Goal: Task Accomplishment & Management: Use online tool/utility

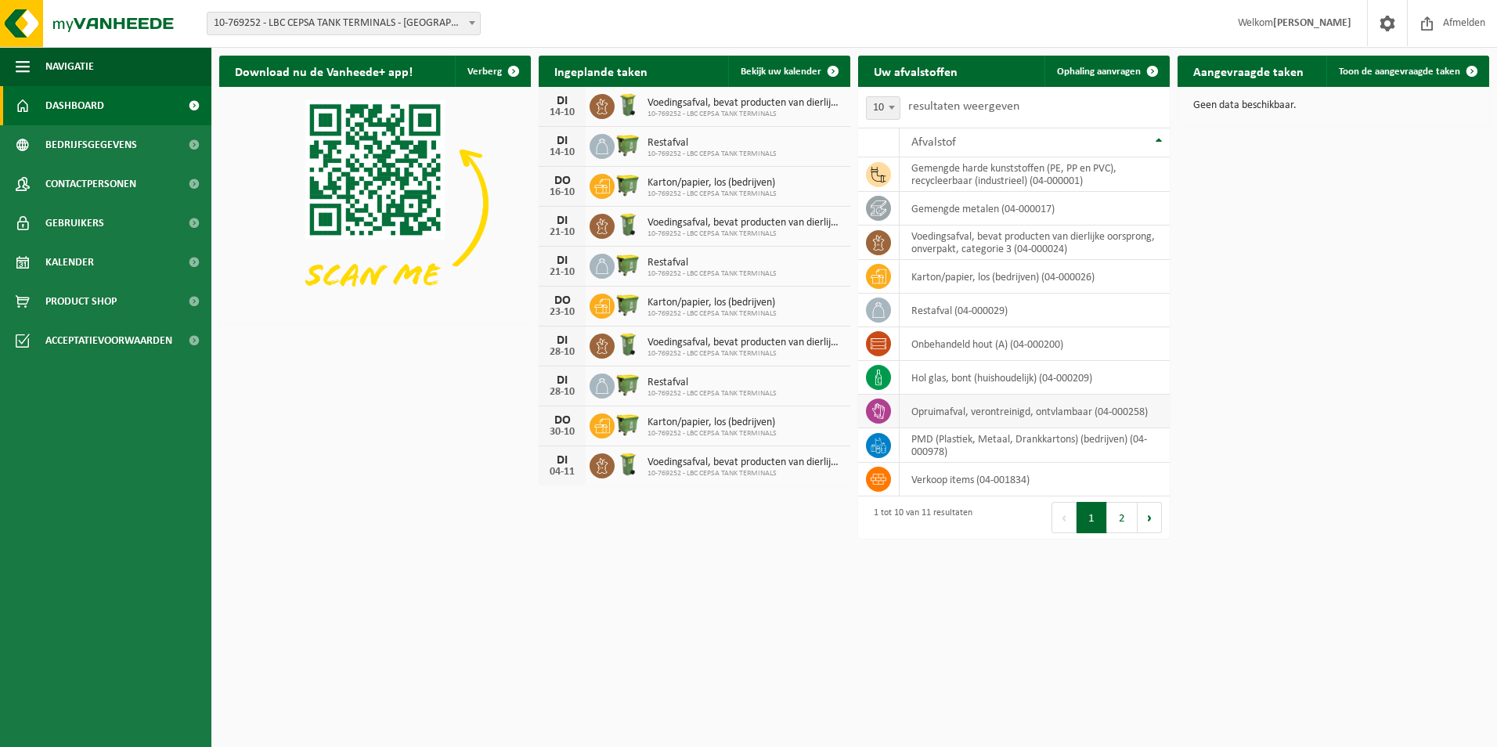
click at [886, 414] on icon at bounding box center [879, 411] width 16 height 16
click at [875, 410] on icon at bounding box center [878, 411] width 13 height 16
drag, startPoint x: 875, startPoint y: 410, endPoint x: 890, endPoint y: 417, distance: 16.5
click at [890, 417] on span at bounding box center [878, 411] width 25 height 25
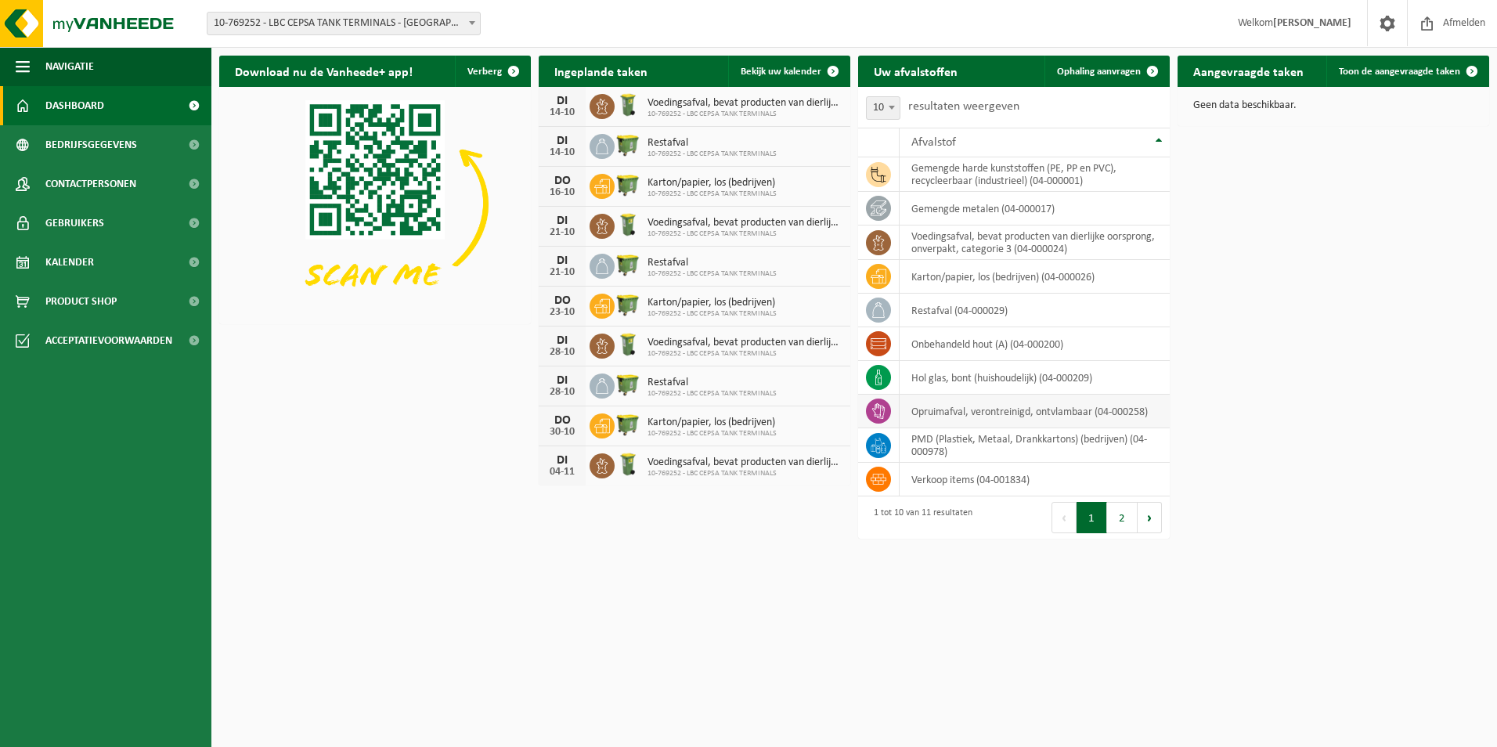
click at [890, 417] on span at bounding box center [878, 411] width 25 height 25
click at [1390, 373] on div "Download nu de Vanheede+ app! Verberg Ingeplande taken Bekijk uw kalender [DATE…" at bounding box center [854, 272] width 1278 height 449
click at [1121, 412] on td "opruimafval, verontreinigd, ontvlambaar (04-000258)" at bounding box center [1035, 412] width 270 height 34
click at [1094, 421] on td "opruimafval, verontreinigd, ontvlambaar (04-000258)" at bounding box center [1035, 412] width 270 height 34
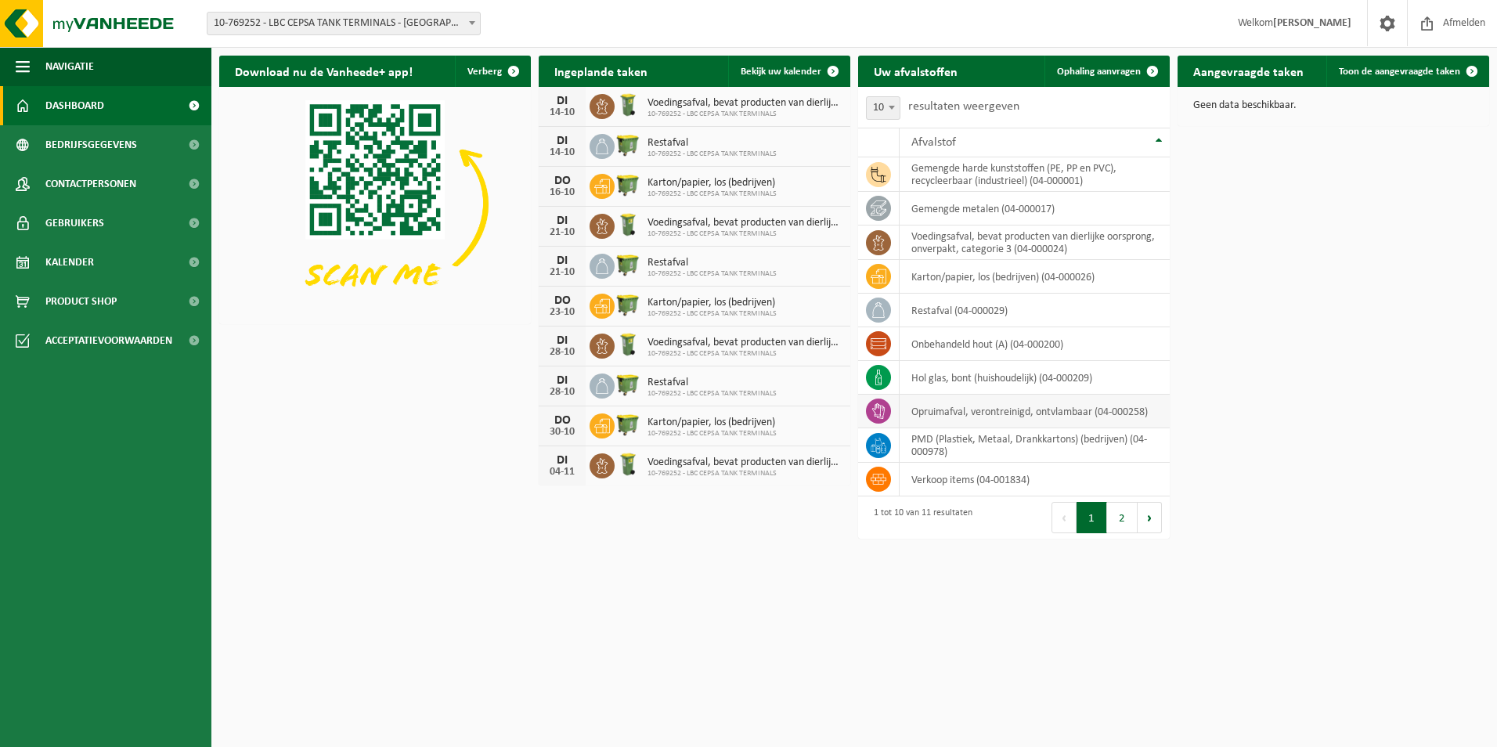
click at [1091, 421] on td "opruimafval, verontreinigd, ontvlambaar (04-000258)" at bounding box center [1035, 412] width 270 height 34
drag, startPoint x: 1091, startPoint y: 421, endPoint x: 1218, endPoint y: 399, distance: 128.6
click at [1218, 399] on div "Download nu de Vanheede+ app! Verberg Ingeplande taken Bekijk uw kalender DI 14…" at bounding box center [854, 272] width 1278 height 449
click at [886, 415] on icon at bounding box center [879, 411] width 16 height 16
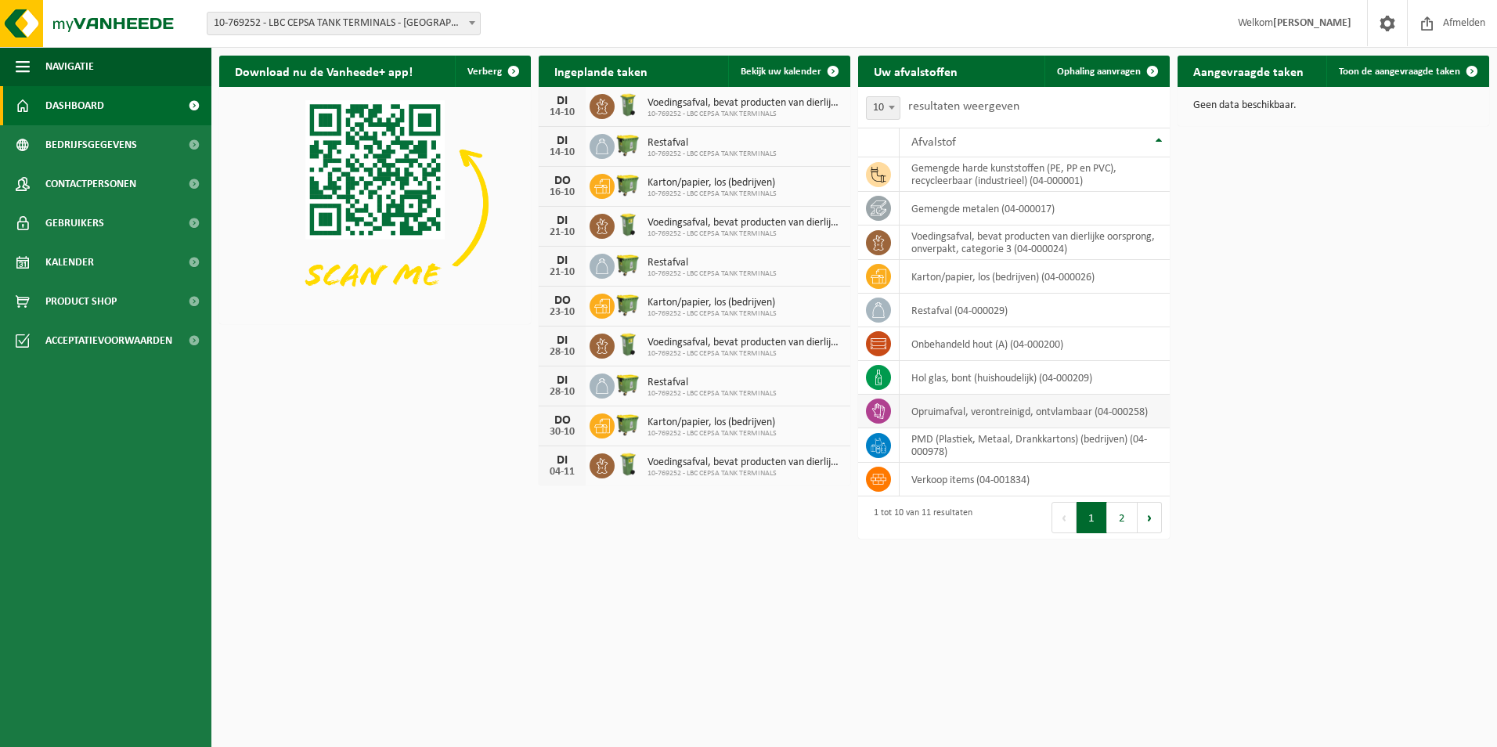
click at [930, 418] on td "opruimafval, verontreinigd, ontvlambaar (04-000258)" at bounding box center [1035, 412] width 270 height 34
click at [884, 417] on icon at bounding box center [879, 411] width 16 height 16
drag, startPoint x: 884, startPoint y: 417, endPoint x: 1313, endPoint y: 420, distance: 428.4
click at [1313, 420] on div "Download nu de Vanheede+ app! Verberg Ingeplande taken Bekijk uw kalender DI 14…" at bounding box center [854, 272] width 1278 height 449
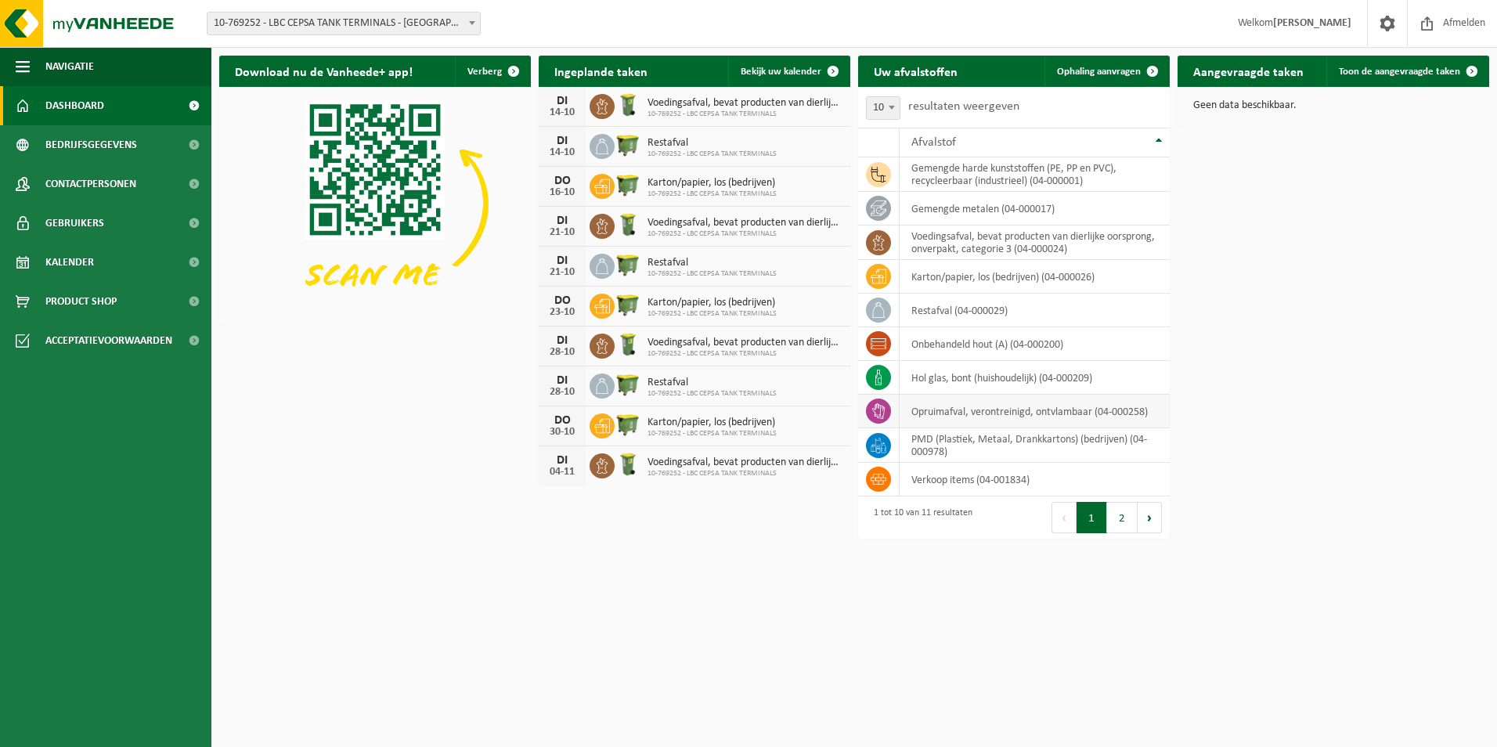
click at [876, 404] on icon at bounding box center [879, 411] width 16 height 16
click at [896, 407] on td at bounding box center [879, 412] width 42 height 34
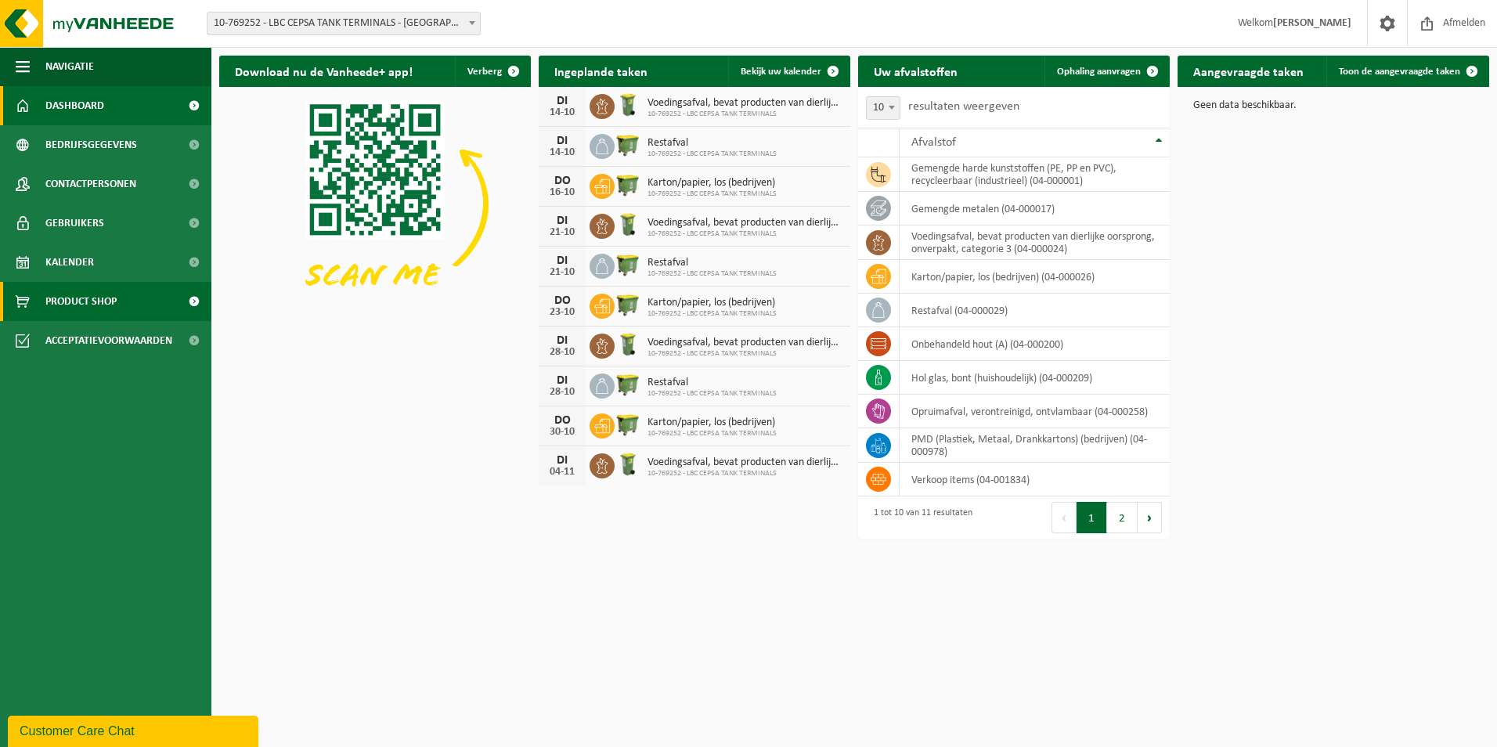
click at [92, 302] on span "Product Shop" at bounding box center [80, 301] width 71 height 39
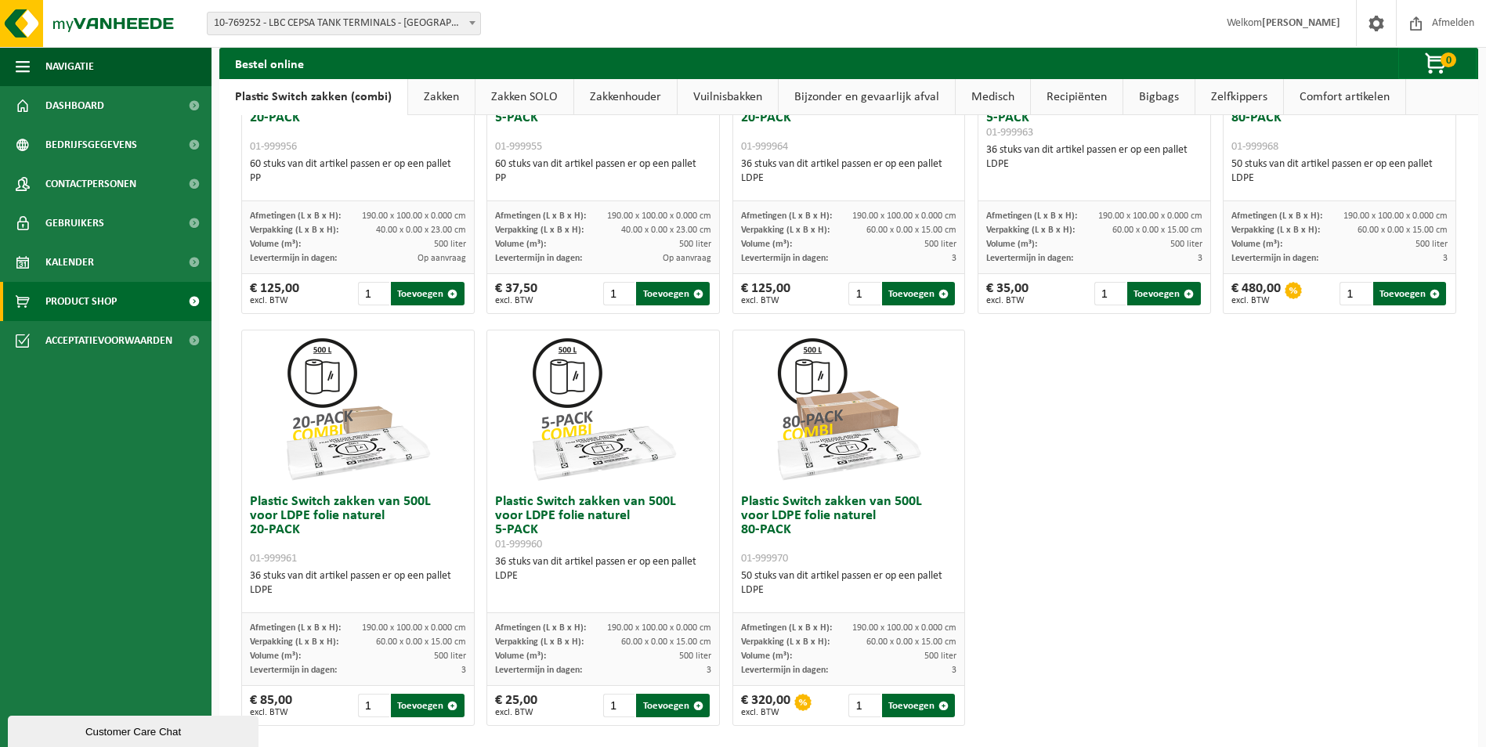
scroll to position [723, 0]
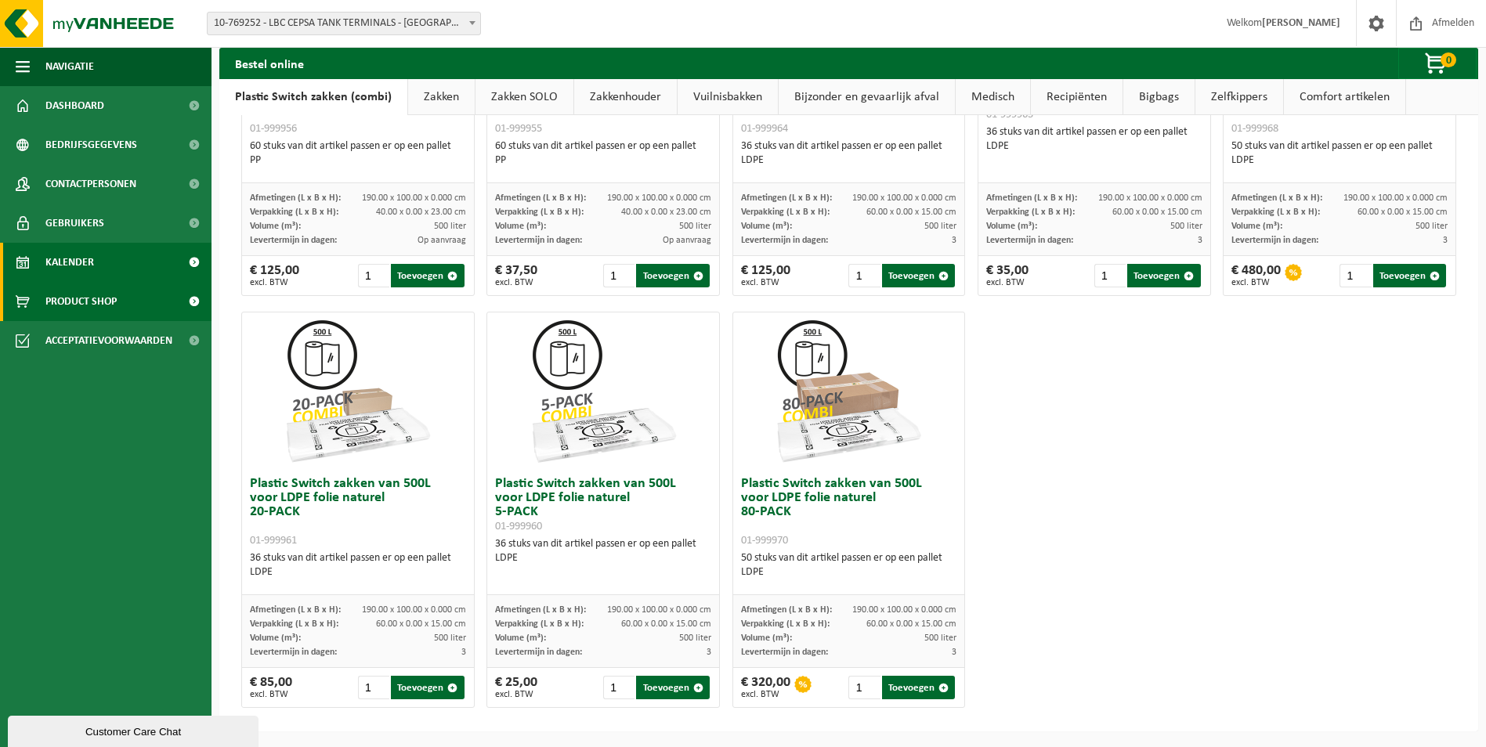
click at [81, 251] on span "Kalender" at bounding box center [69, 262] width 49 height 39
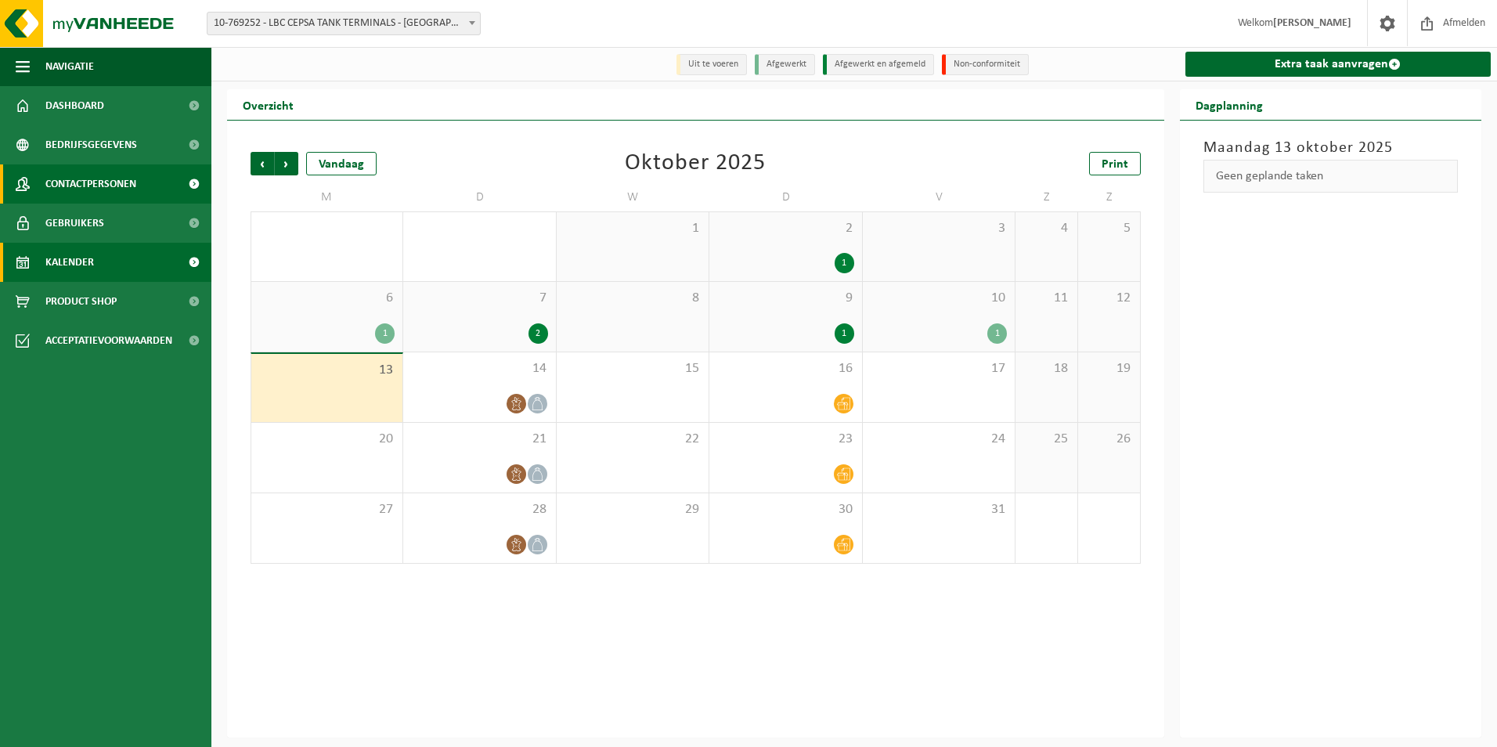
click at [101, 186] on span "Contactpersonen" at bounding box center [90, 183] width 91 height 39
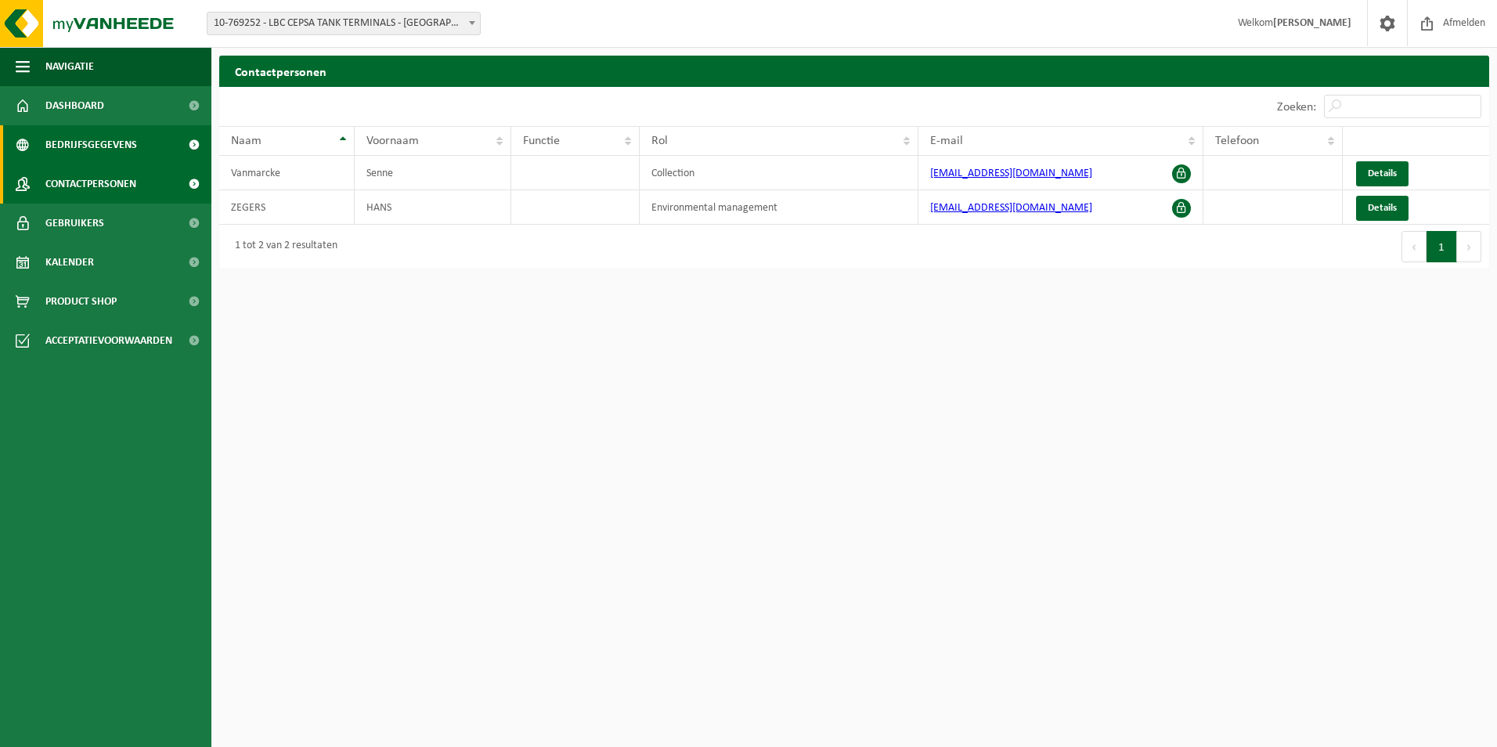
click at [100, 147] on span "Bedrijfsgegevens" at bounding box center [91, 144] width 92 height 39
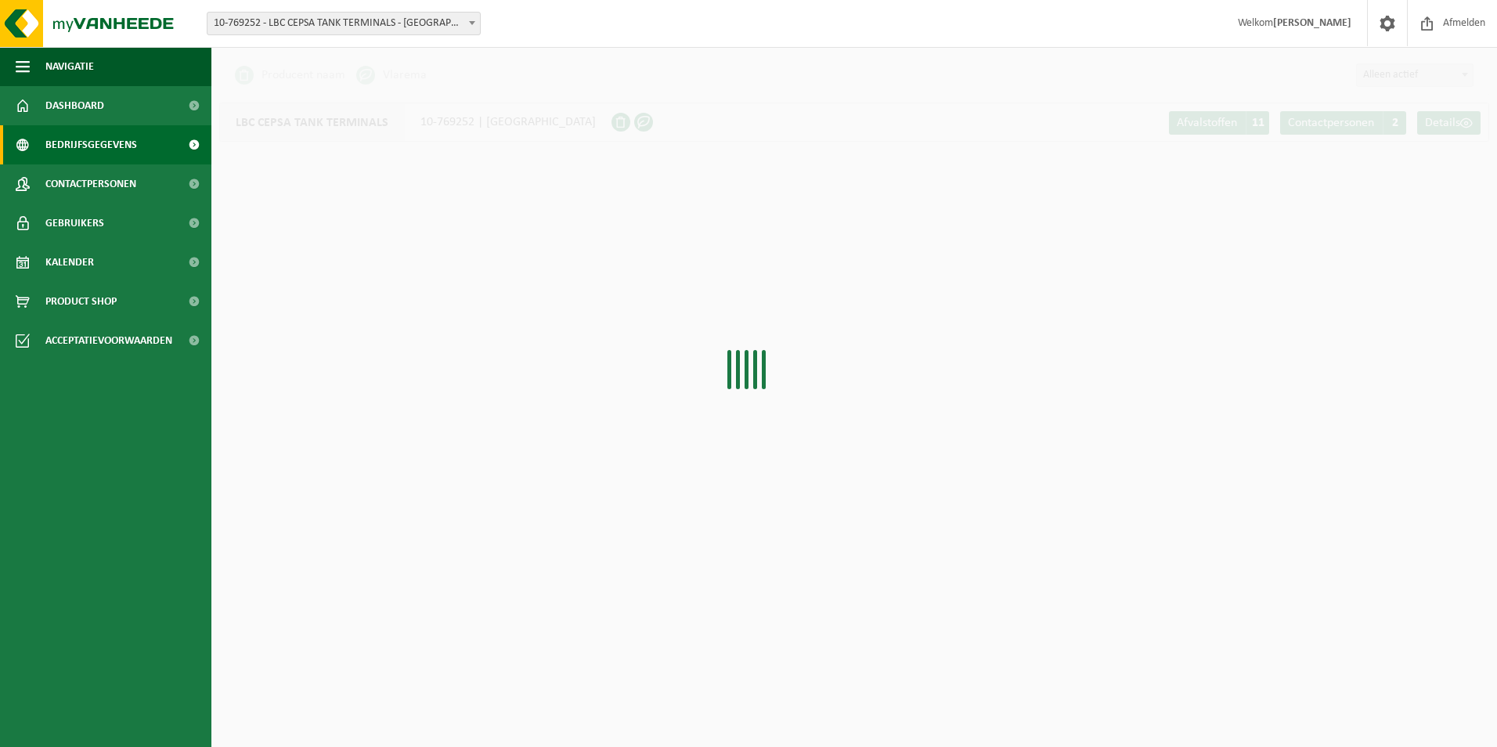
click at [84, 107] on span "Dashboard" at bounding box center [74, 105] width 59 height 39
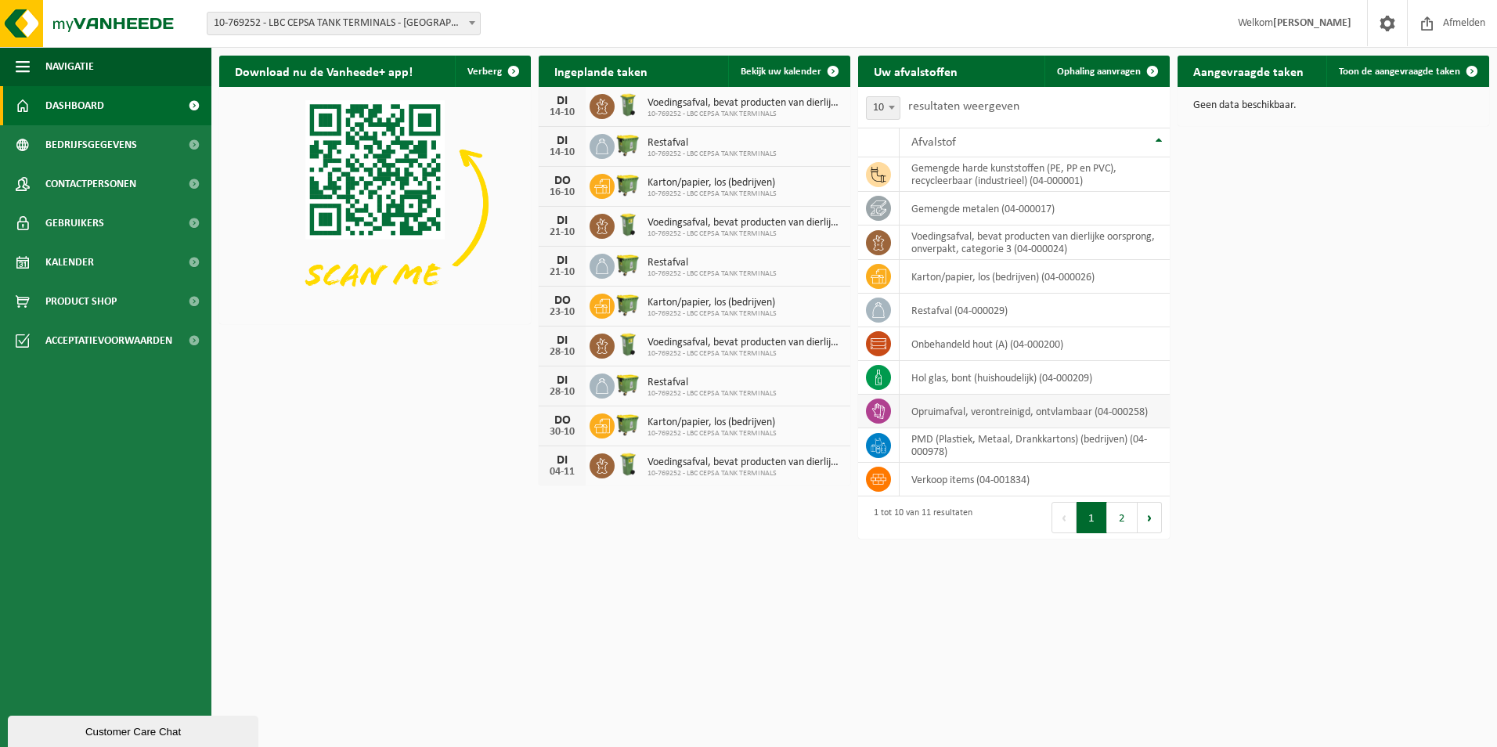
click at [891, 405] on td at bounding box center [879, 412] width 42 height 34
click at [889, 408] on span at bounding box center [878, 411] width 25 height 25
drag, startPoint x: 889, startPoint y: 408, endPoint x: 991, endPoint y: 424, distance: 103.9
click at [991, 424] on td "opruimafval, verontreinigd, ontvlambaar (04-000258)" at bounding box center [1035, 412] width 270 height 34
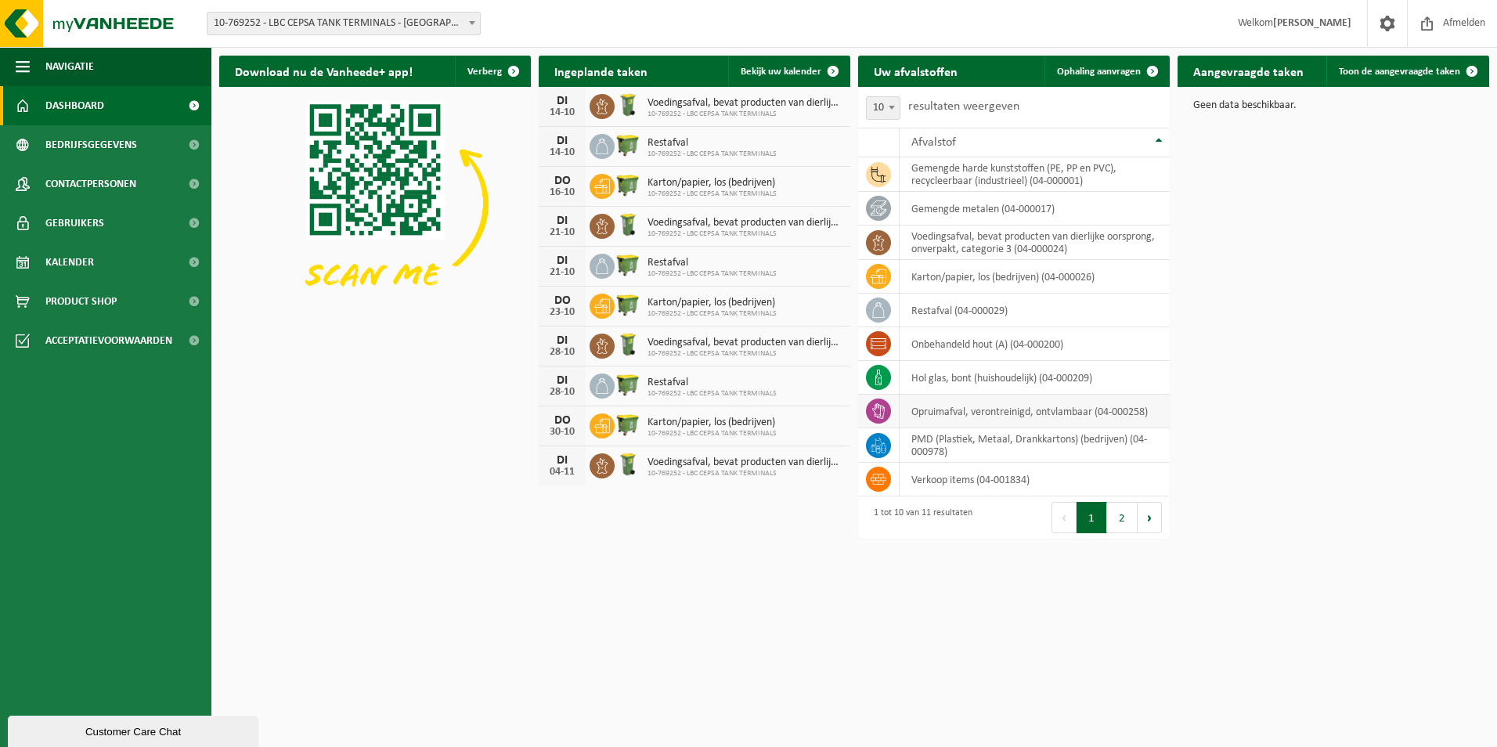
click at [995, 416] on td "opruimafval, verontreinigd, ontvlambaar (04-000258)" at bounding box center [1035, 412] width 270 height 34
click at [1179, 521] on html "Vestiging: 10-769252 - LBC CEPSA TANK TERMINALS - [GEOGRAPHIC_DATA] 10-769252 -…" at bounding box center [748, 373] width 1497 height 747
click at [1157, 523] on button "Volgende" at bounding box center [1150, 517] width 24 height 31
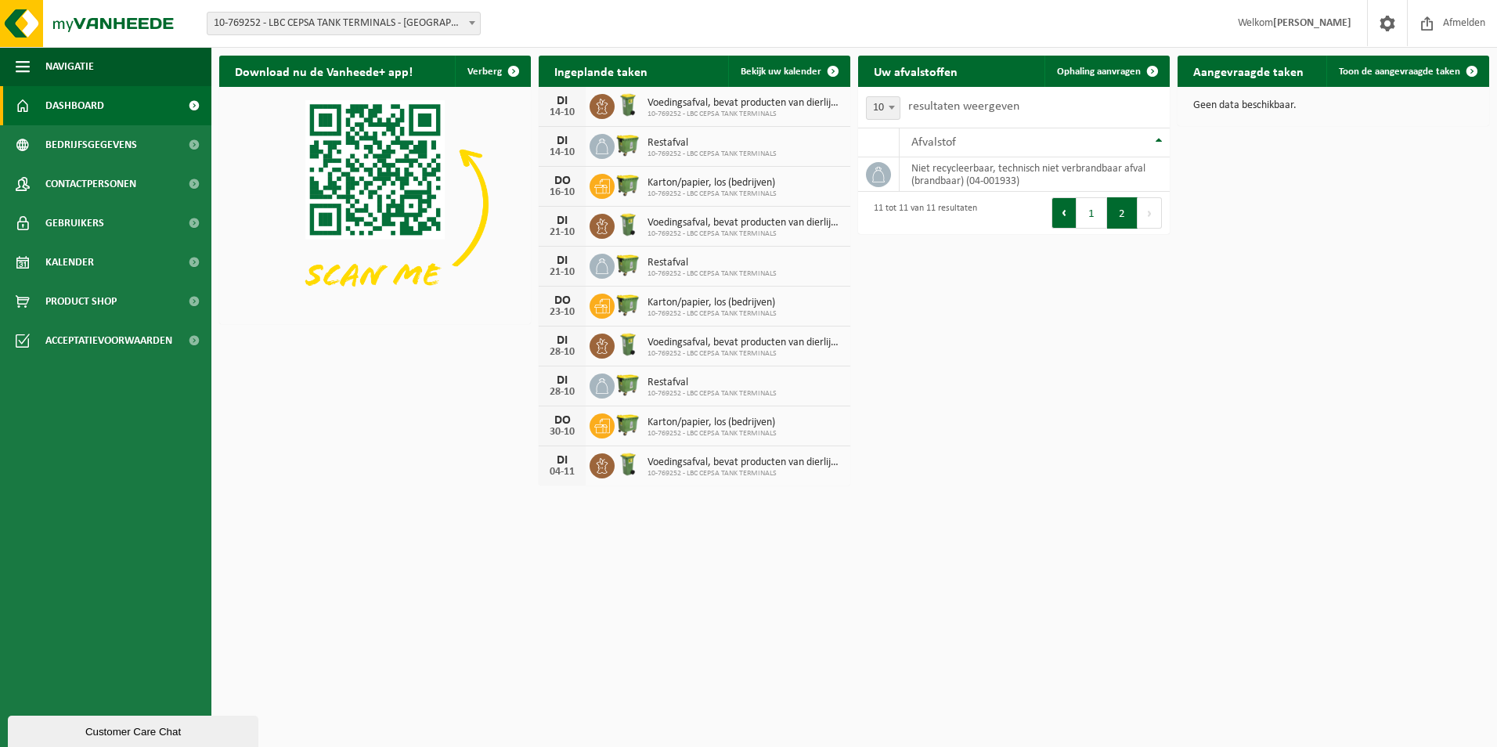
click at [1067, 214] on button "Vorige" at bounding box center [1064, 212] width 25 height 31
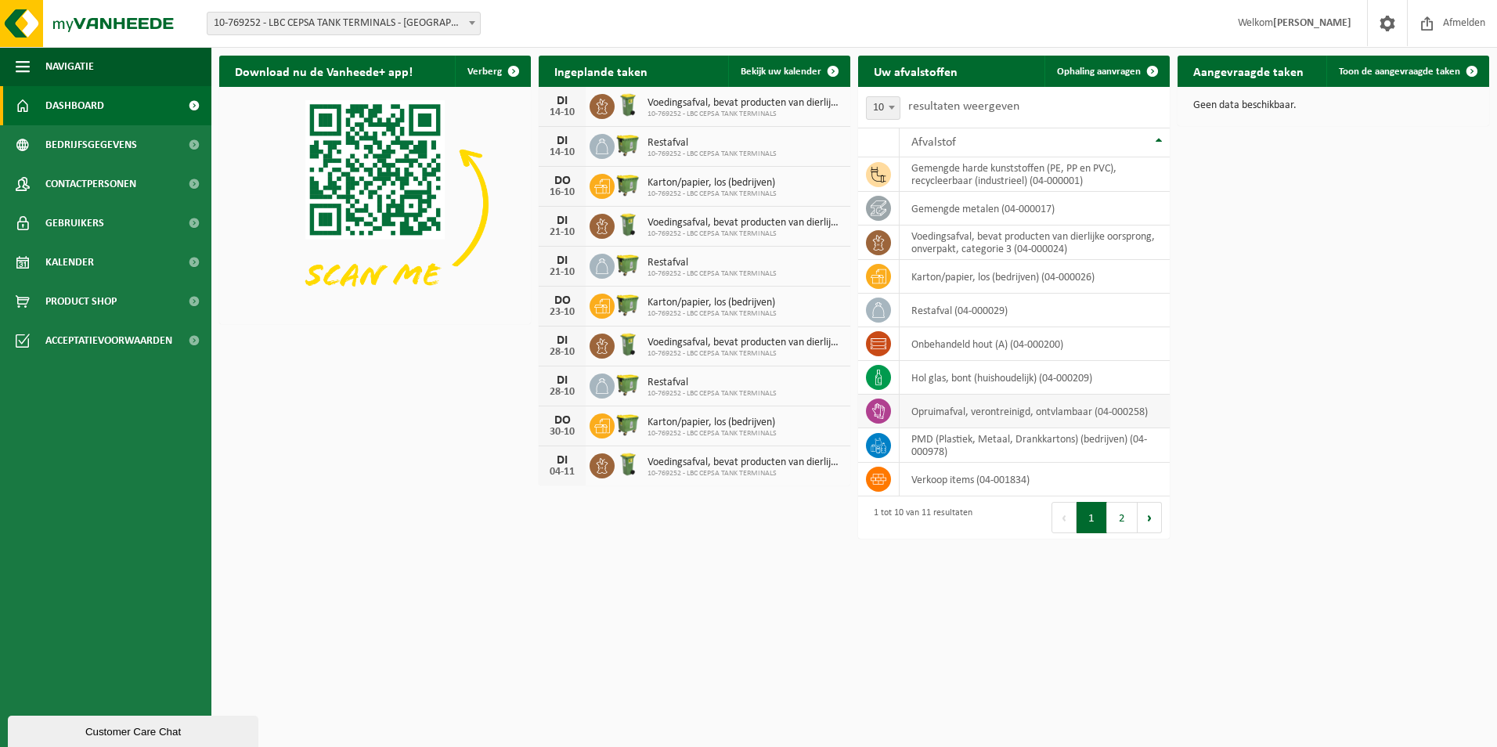
click at [883, 408] on icon at bounding box center [878, 411] width 13 height 16
click at [1300, 408] on div "Download nu de Vanheede+ app! Verberg Ingeplande taken Bekijk uw kalender [DATE…" at bounding box center [854, 298] width 1278 height 500
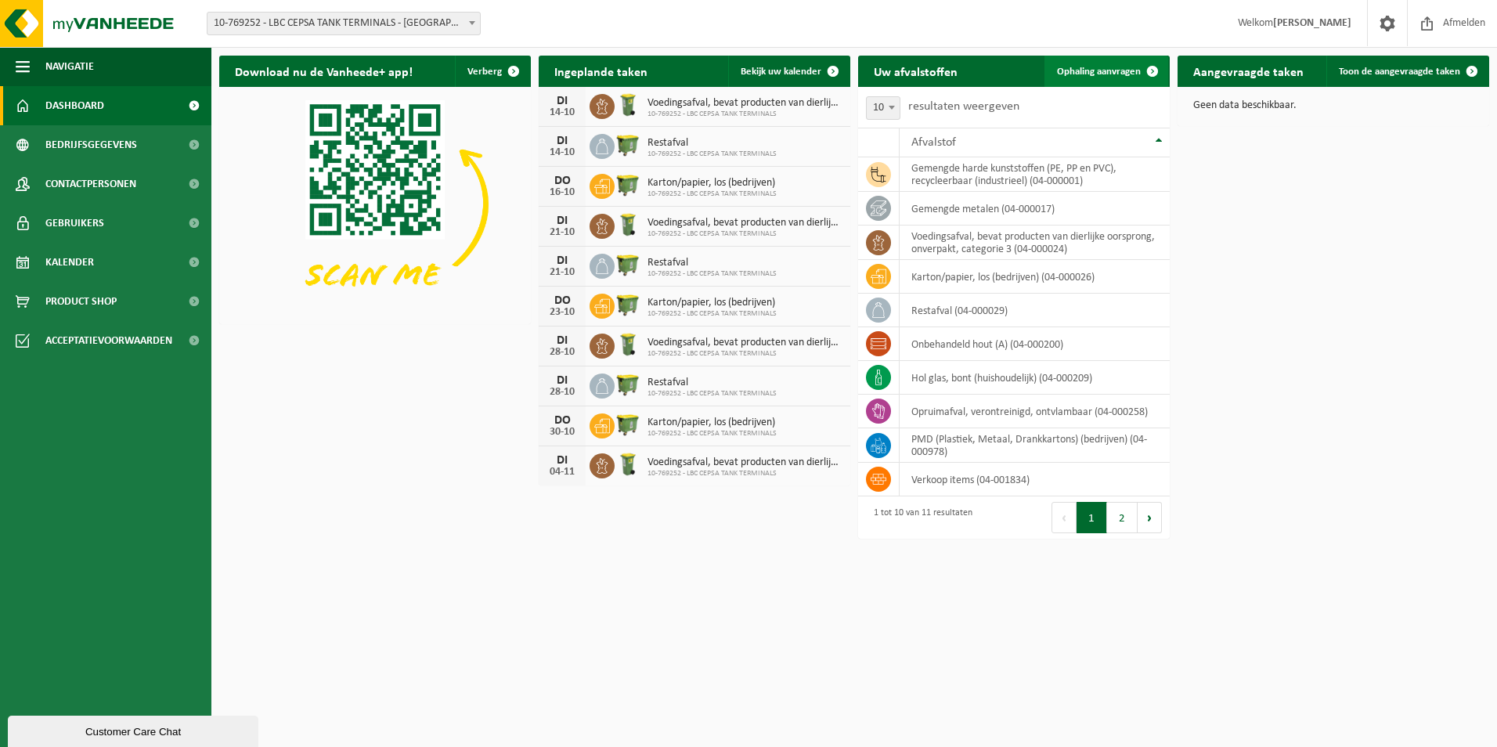
click at [1116, 78] on link "Ophaling aanvragen" at bounding box center [1107, 71] width 124 height 31
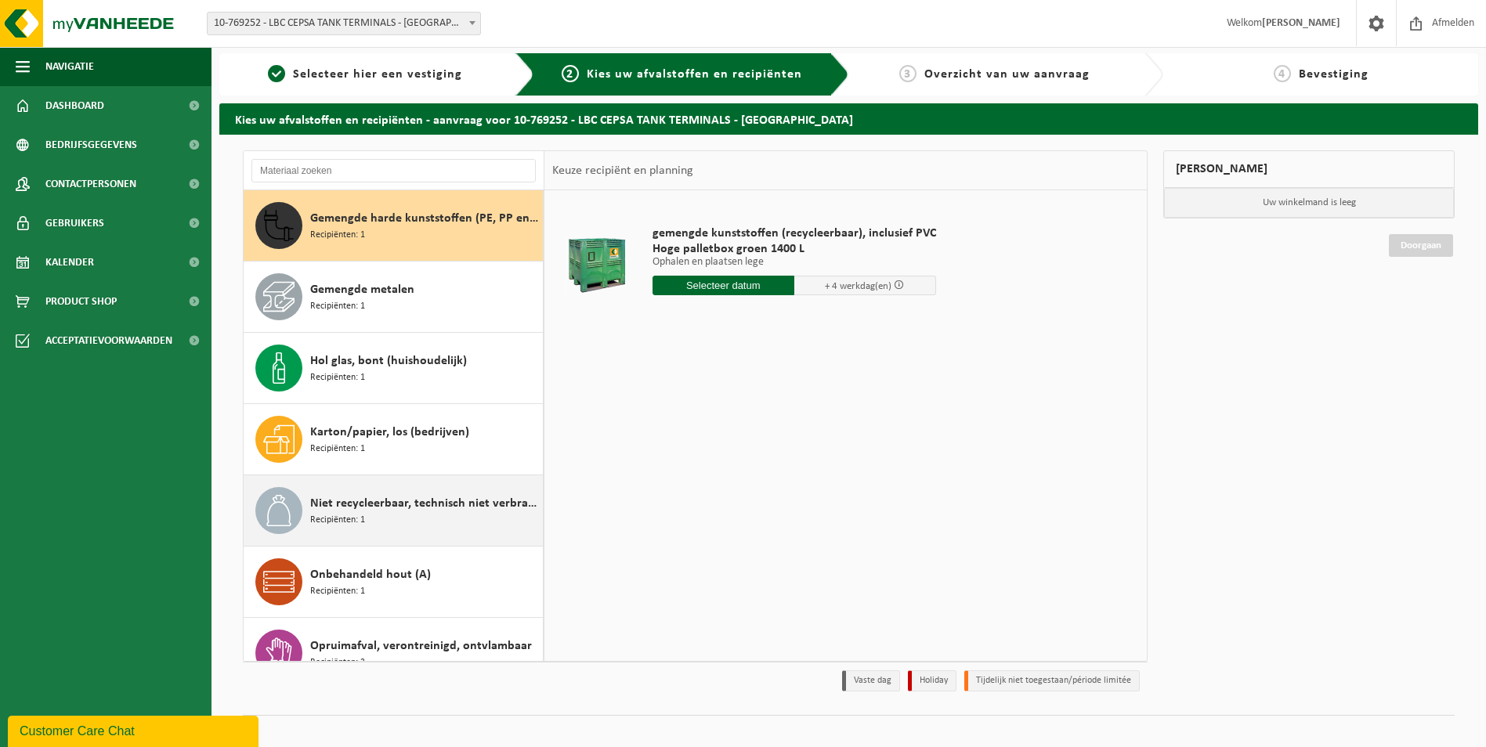
scroll to position [18, 0]
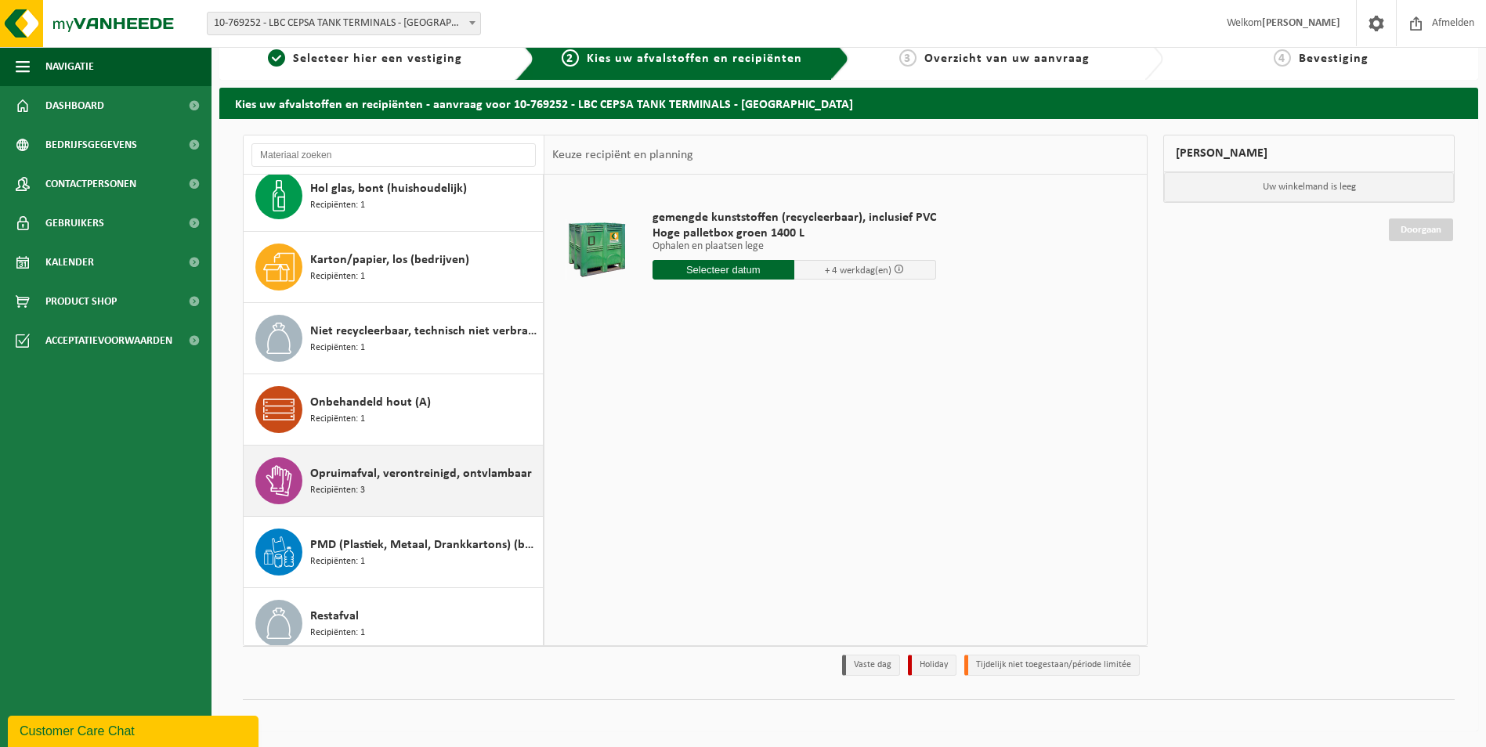
click at [392, 500] on div "Opruimafval, verontreinigd, ontvlambaar Recipiënten: 3" at bounding box center [424, 480] width 229 height 47
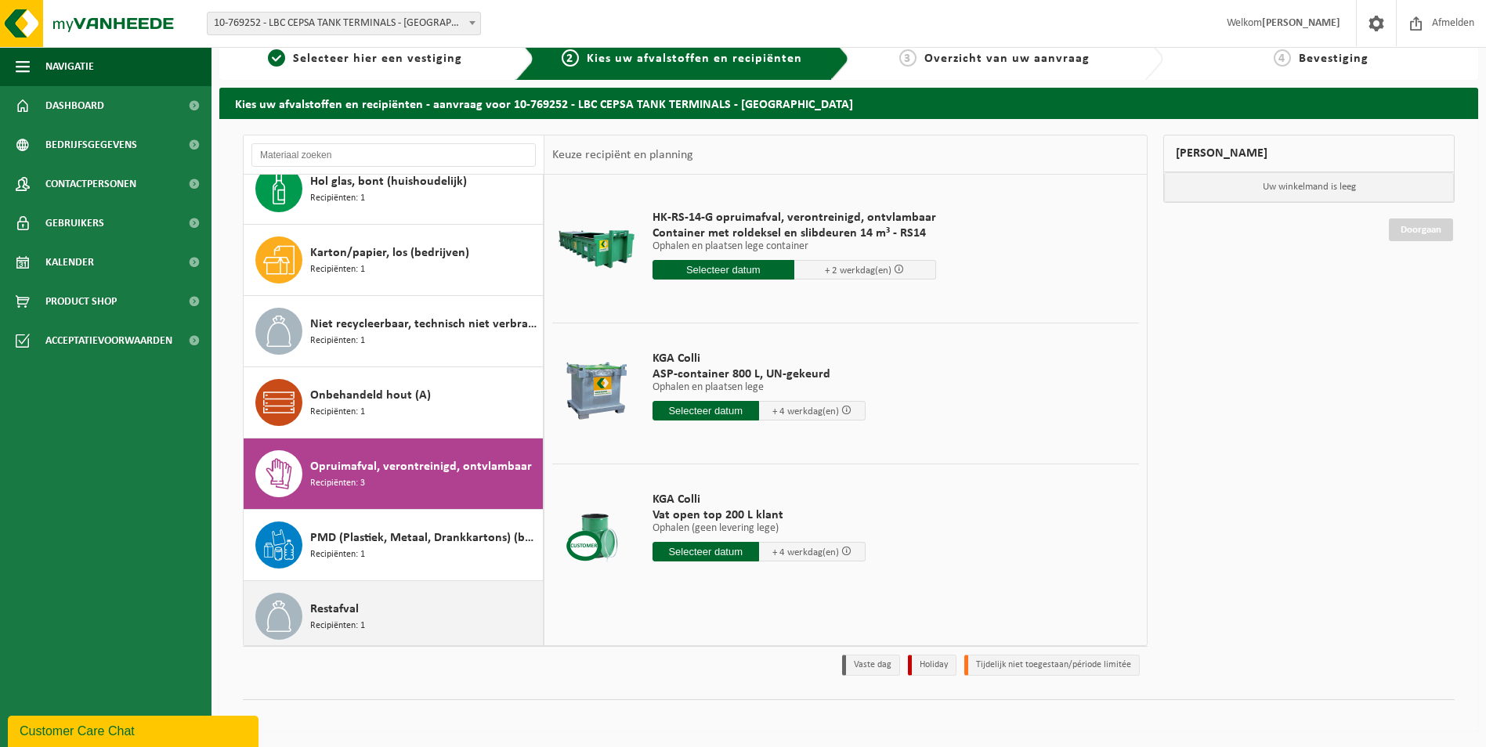
scroll to position [163, 0]
click at [311, 474] on span "Opruimafval, verontreinigd, ontvlambaar" at bounding box center [421, 467] width 222 height 19
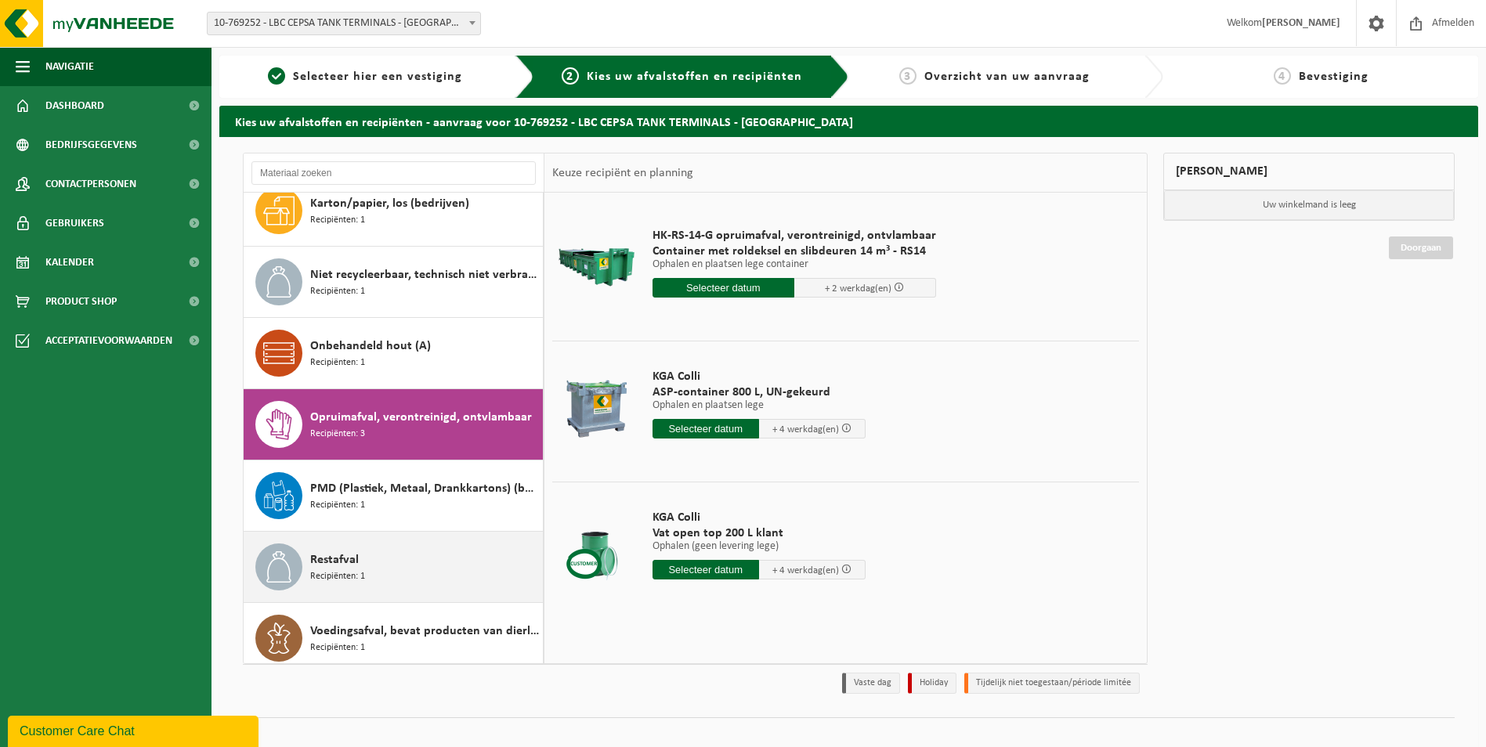
scroll to position [241, 0]
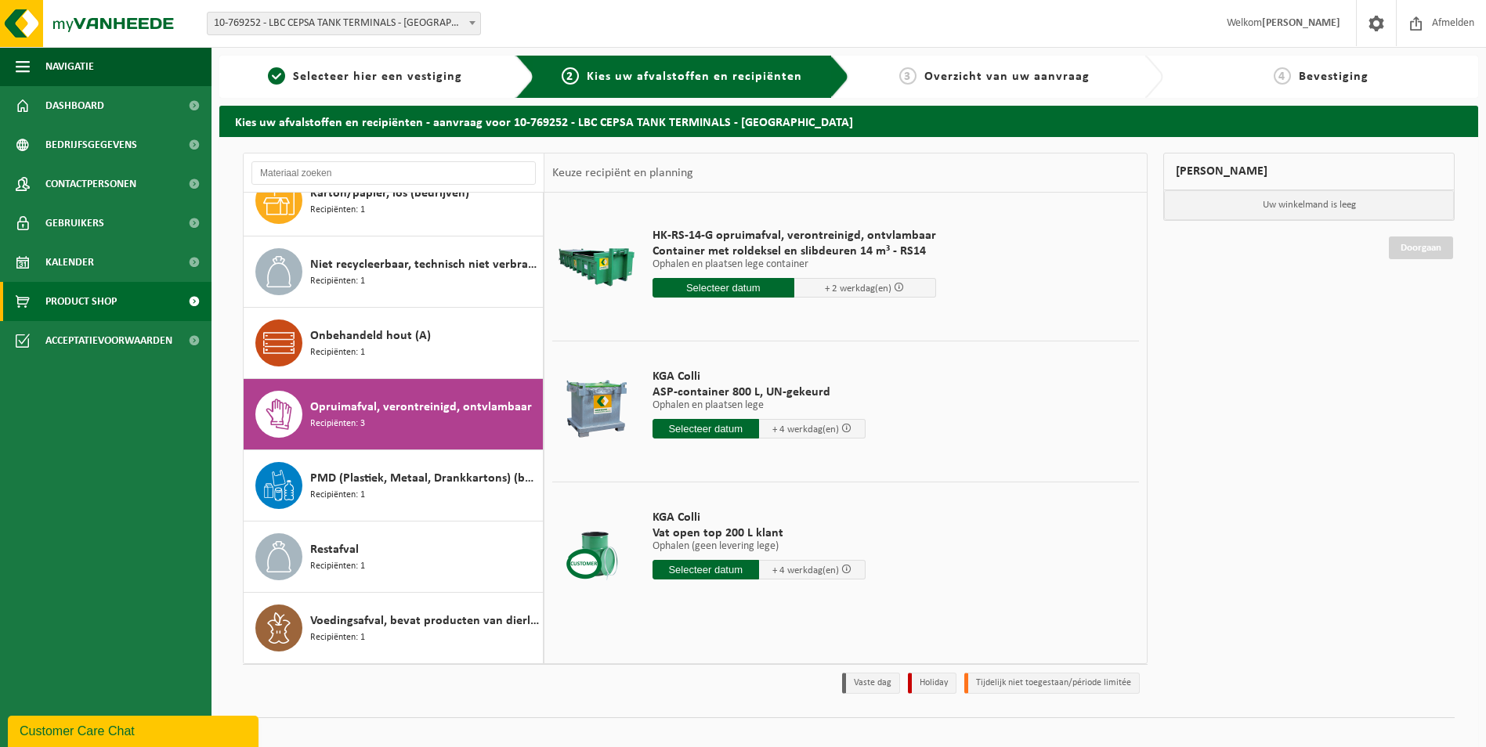
click at [60, 307] on span "Product Shop" at bounding box center [80, 301] width 71 height 39
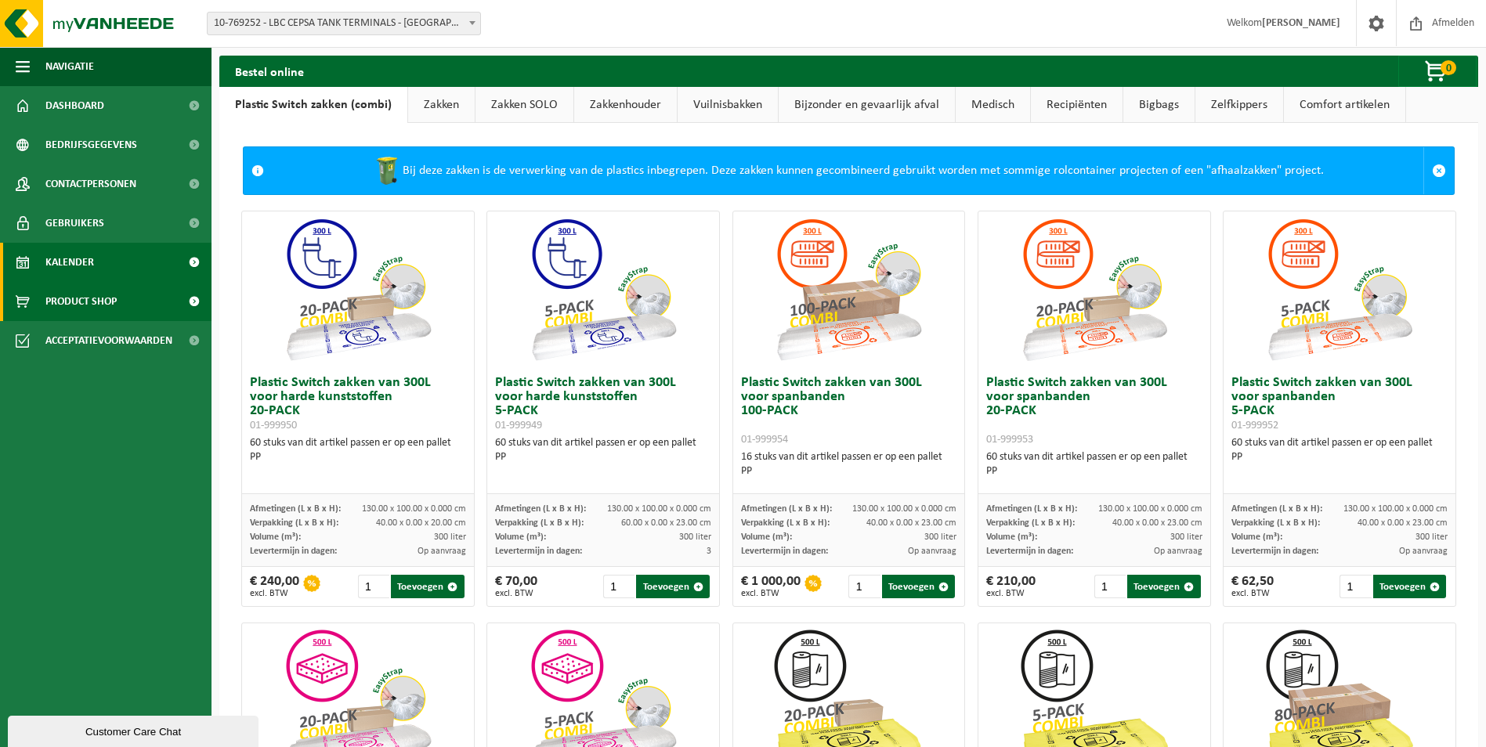
click at [90, 272] on span "Kalender" at bounding box center [69, 262] width 49 height 39
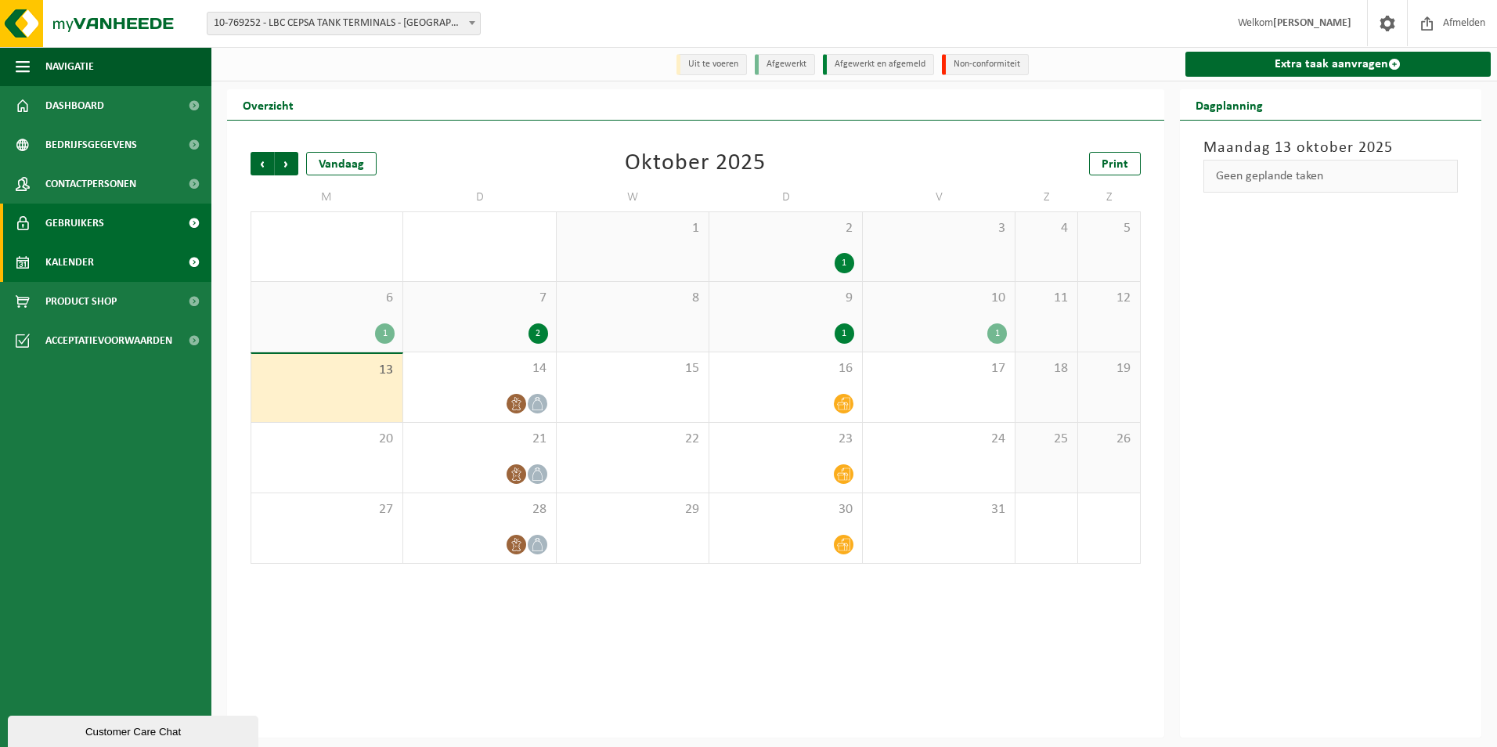
click at [96, 229] on span "Gebruikers" at bounding box center [74, 223] width 59 height 39
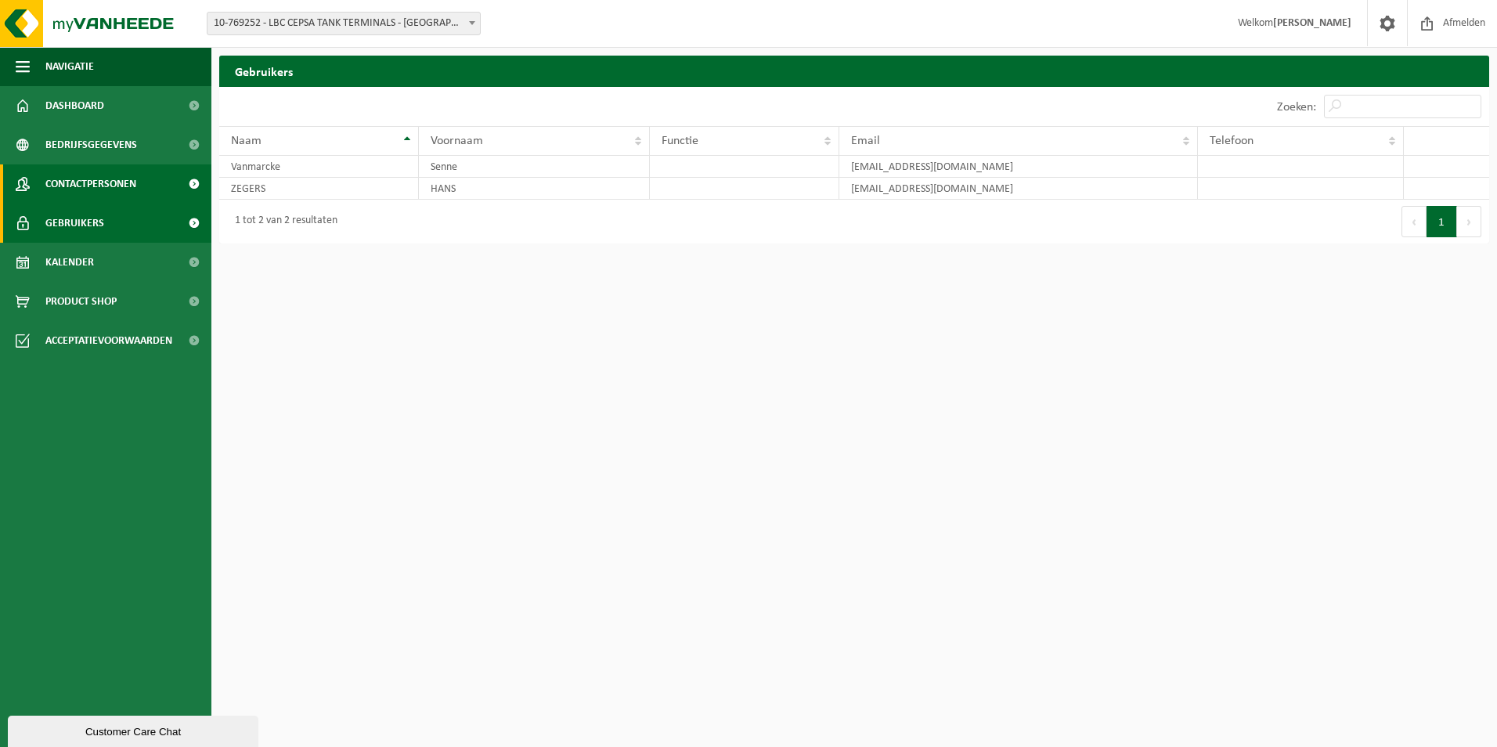
click at [103, 193] on span "Contactpersonen" at bounding box center [90, 183] width 91 height 39
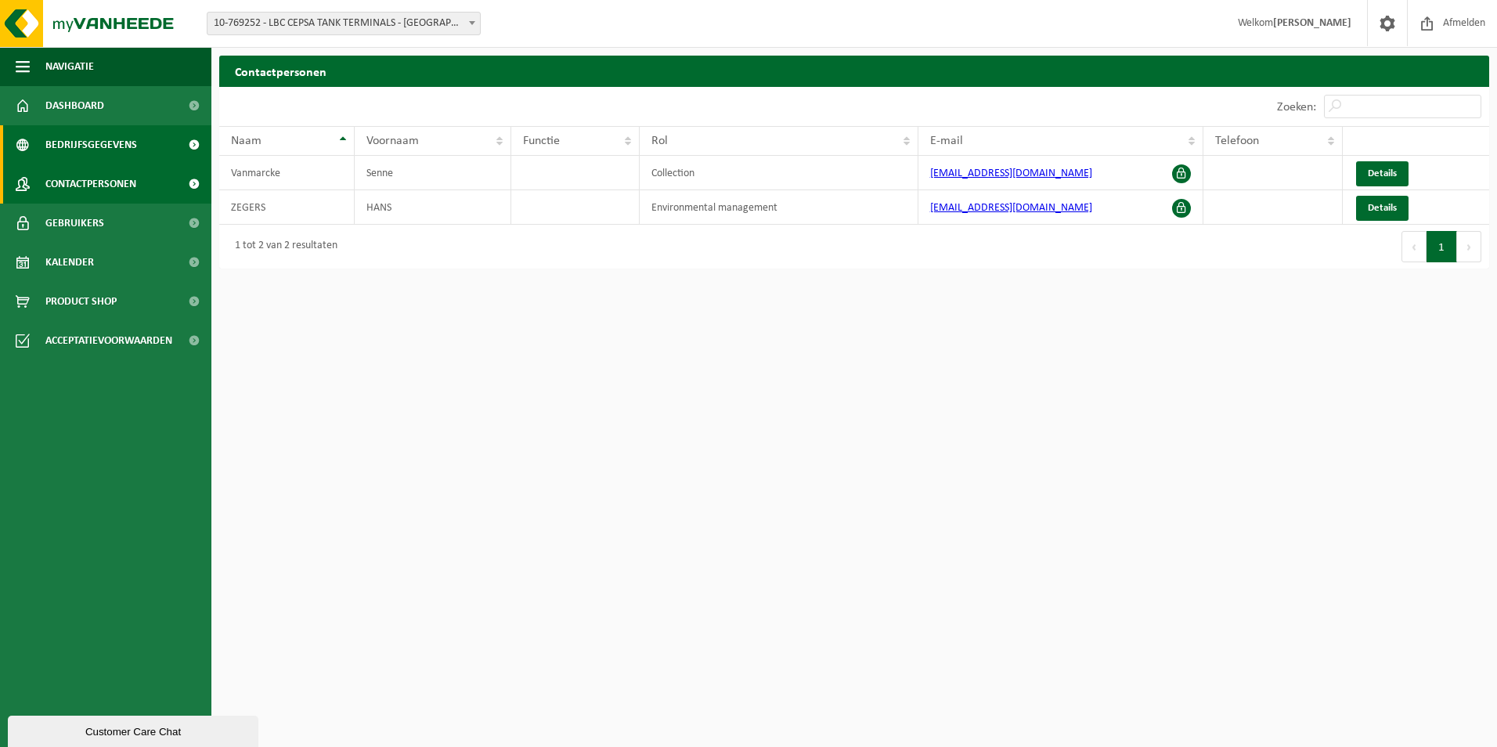
click at [99, 143] on span "Bedrijfsgegevens" at bounding box center [91, 144] width 92 height 39
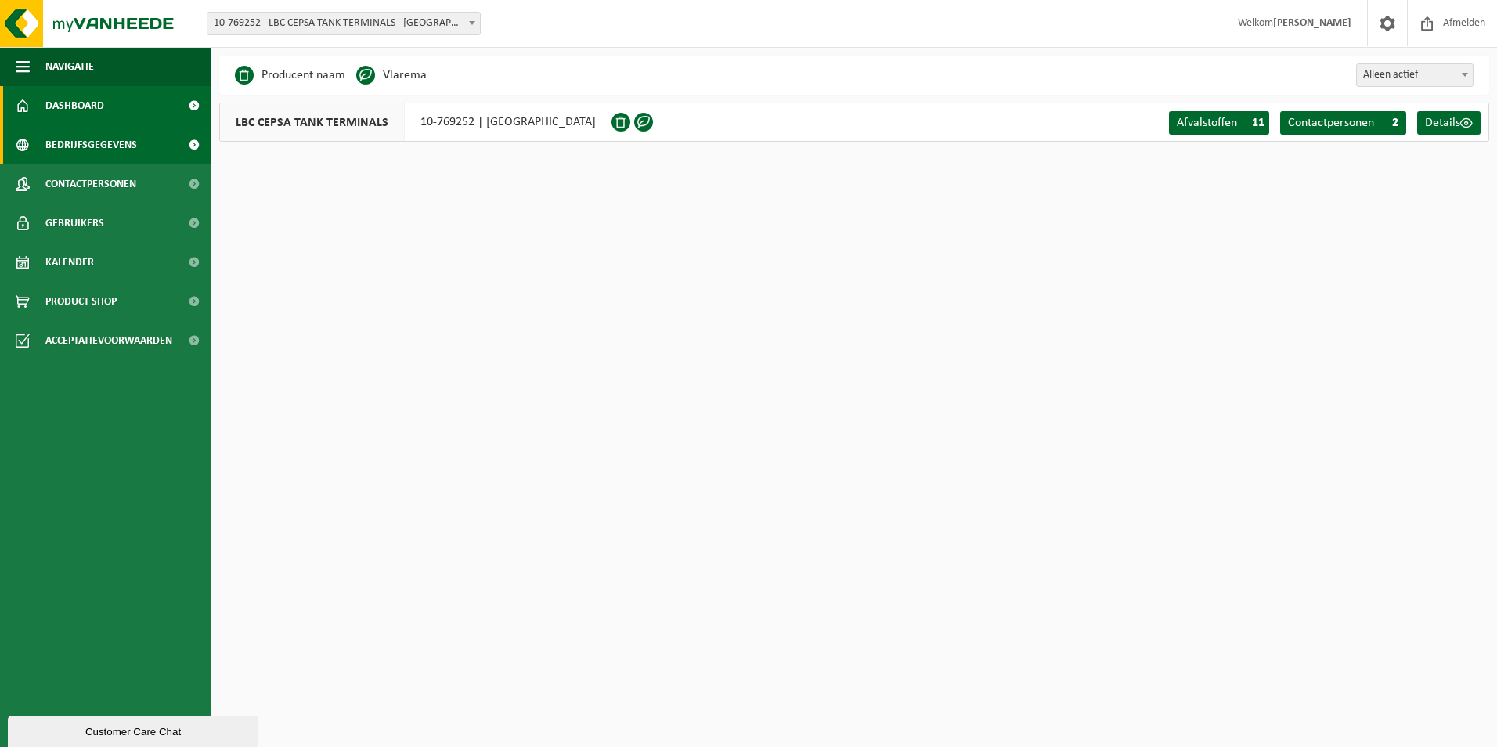
click at [79, 92] on span "Dashboard" at bounding box center [74, 105] width 59 height 39
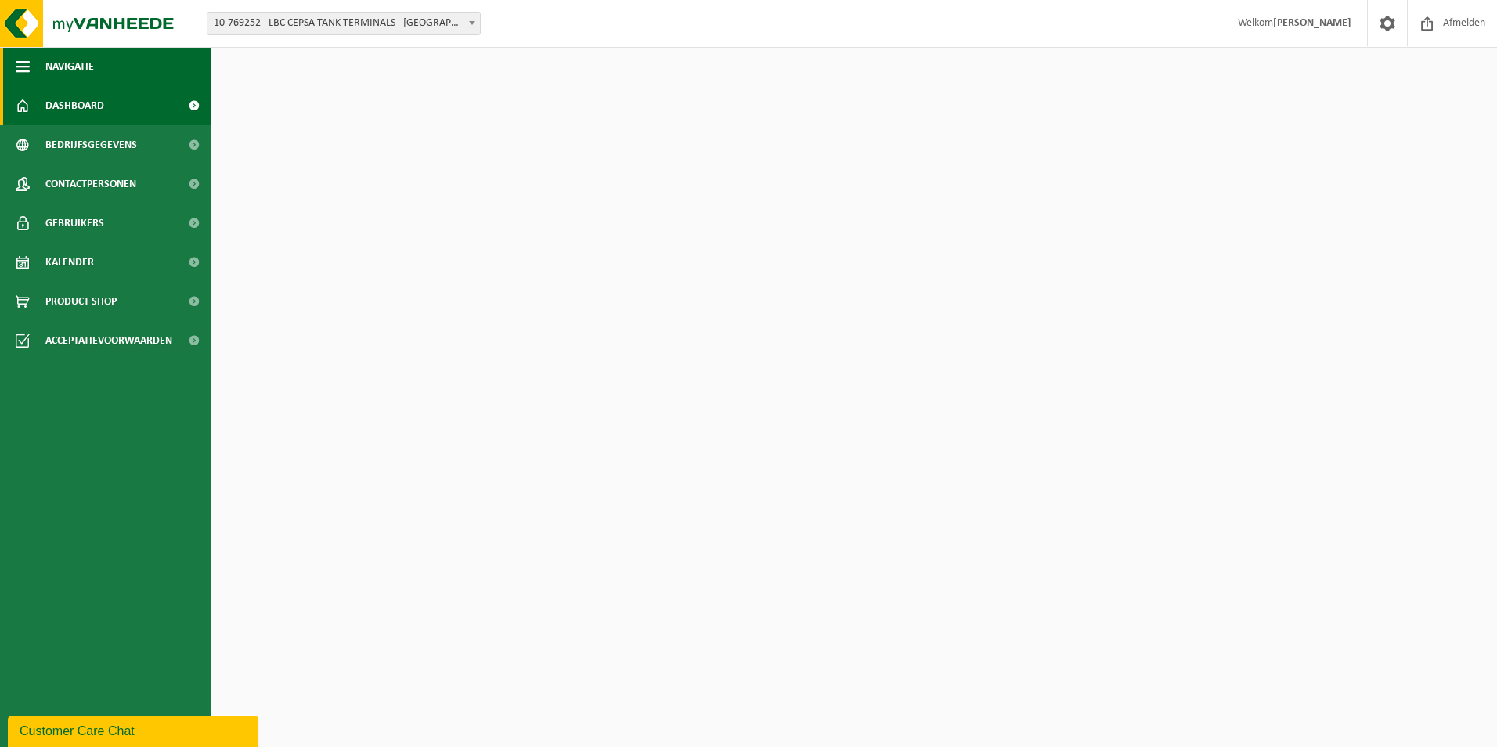
click at [21, 65] on span "button" at bounding box center [23, 66] width 14 height 39
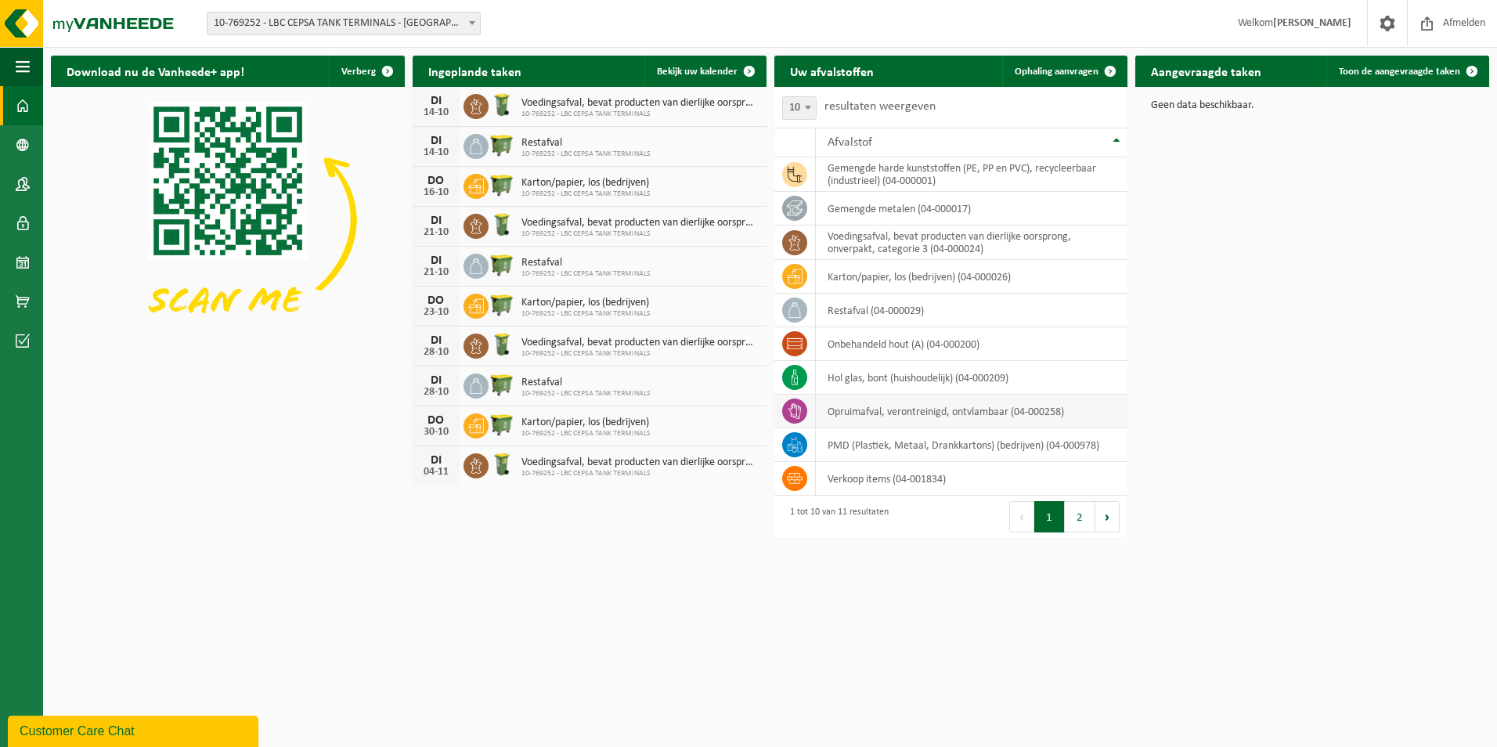
click at [796, 418] on icon at bounding box center [795, 411] width 16 height 16
click at [1031, 68] on span "Ophaling aanvragen" at bounding box center [1057, 72] width 84 height 10
click at [1114, 522] on button "Volgende" at bounding box center [1108, 516] width 24 height 31
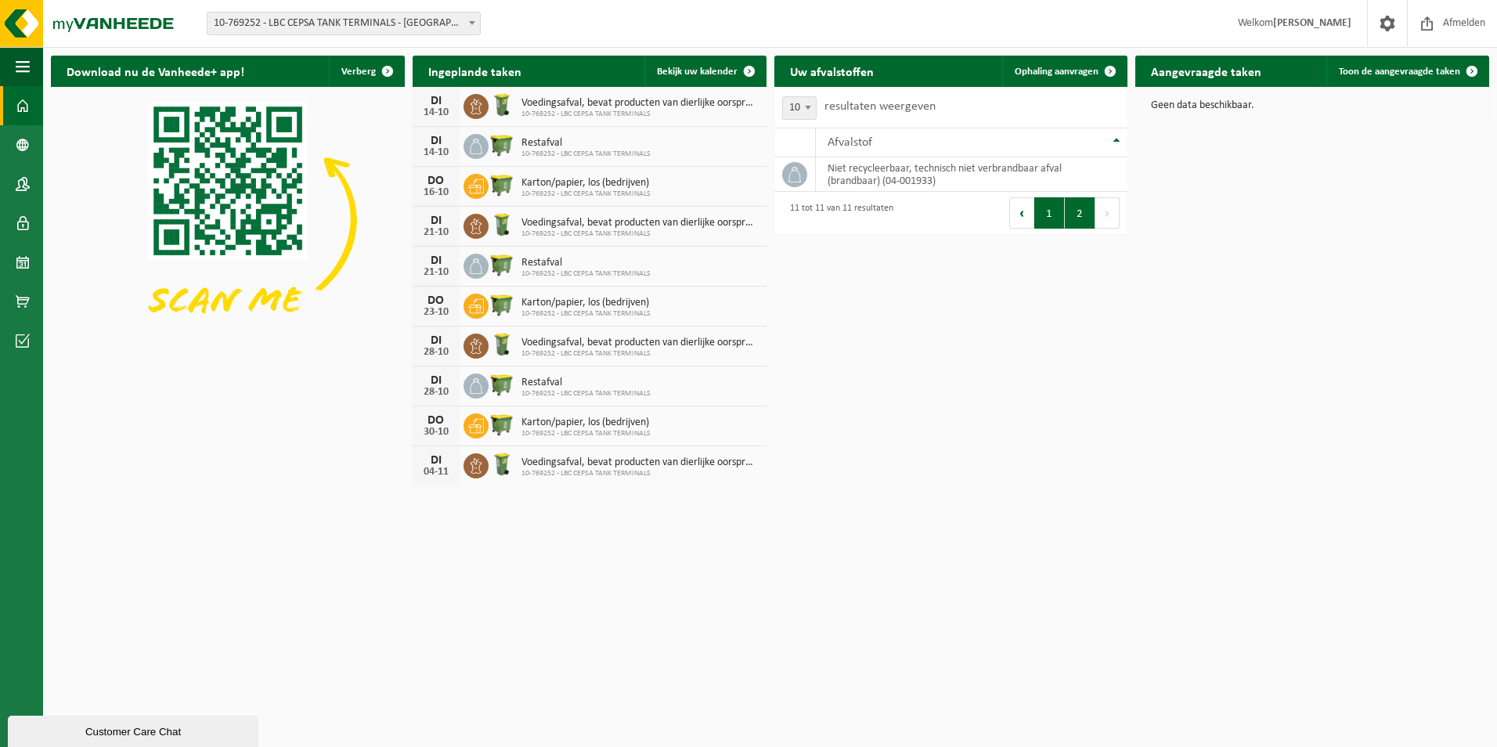
click at [1046, 219] on button "1" at bounding box center [1050, 212] width 31 height 31
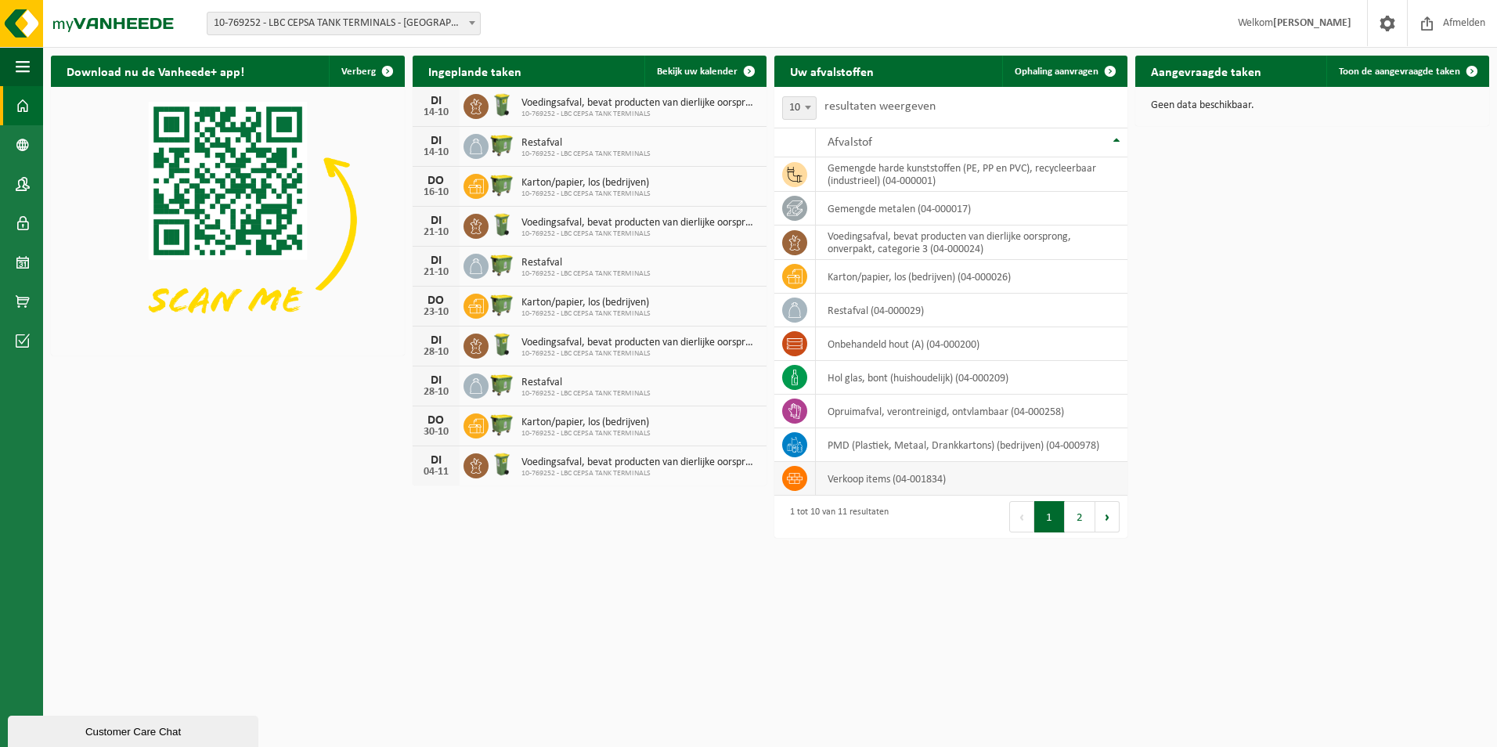
click at [796, 478] on icon at bounding box center [795, 478] width 16 height 11
click at [1074, 77] on span "Ophaling aanvragen" at bounding box center [1057, 72] width 84 height 10
